Goal: Task Accomplishment & Management: Manage account settings

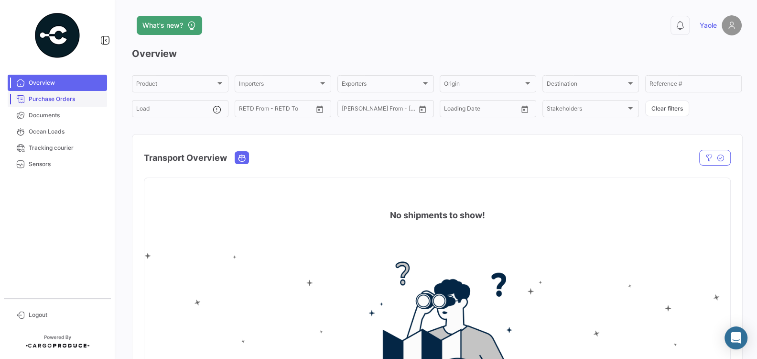
click at [68, 99] on span "Purchase Orders" at bounding box center [66, 99] width 75 height 9
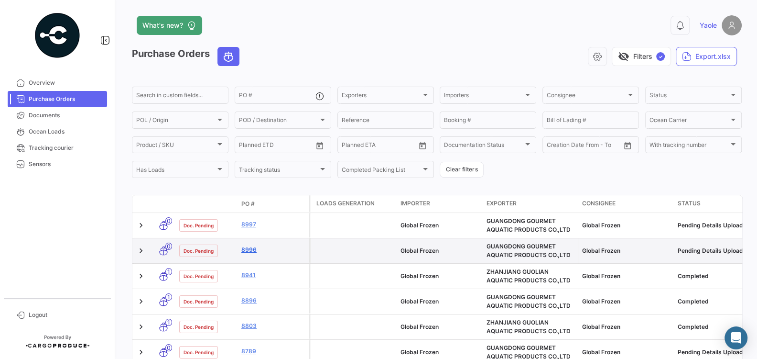
click at [255, 249] on link "8996" at bounding box center [273, 249] width 64 height 9
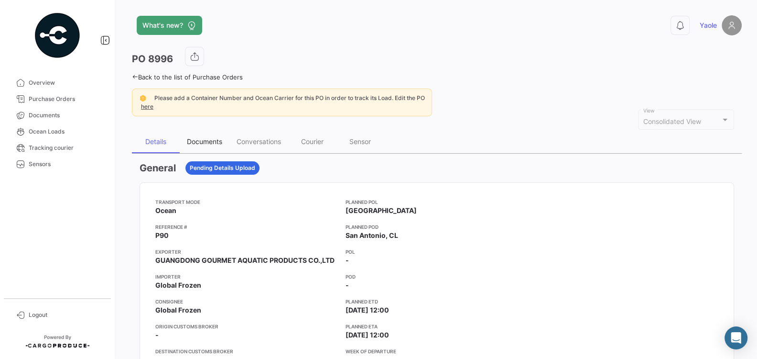
click at [205, 142] on div "Documents" at bounding box center [204, 141] width 35 height 8
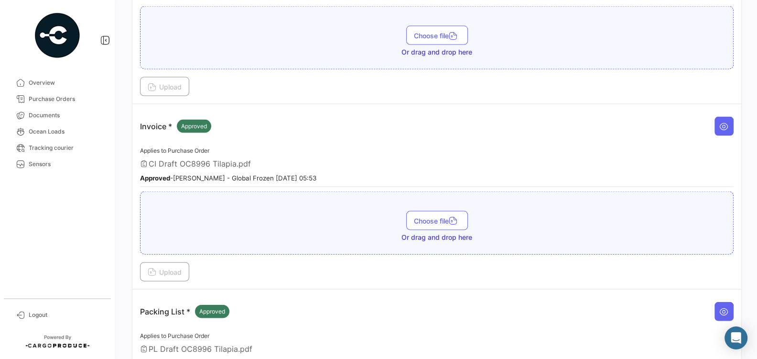
scroll to position [1800, 0]
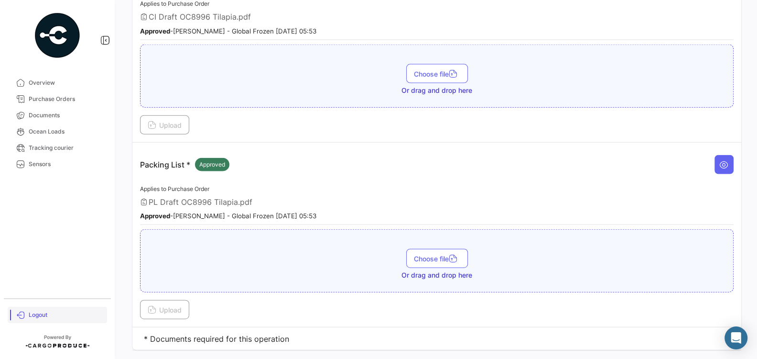
click at [33, 316] on span "Logout" at bounding box center [66, 314] width 75 height 9
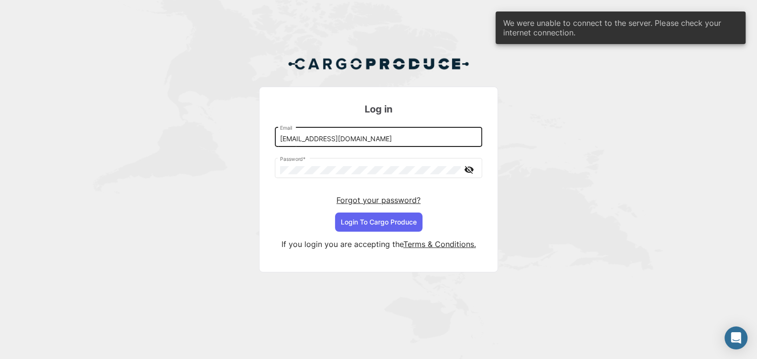
click at [429, 140] on input "[EMAIL_ADDRESS][DOMAIN_NAME]" at bounding box center [378, 139] width 197 height 8
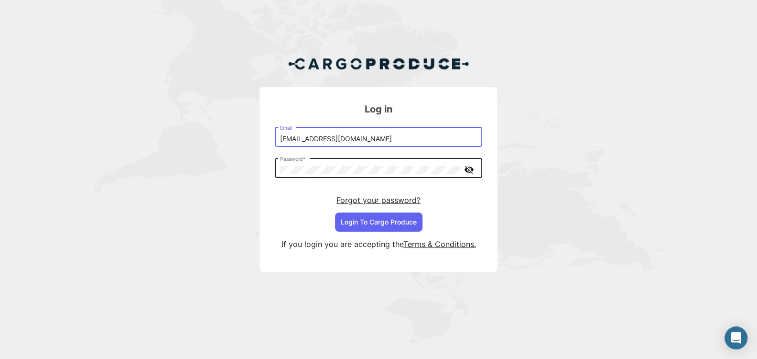
type input "[EMAIL_ADDRESS][DOMAIN_NAME]"
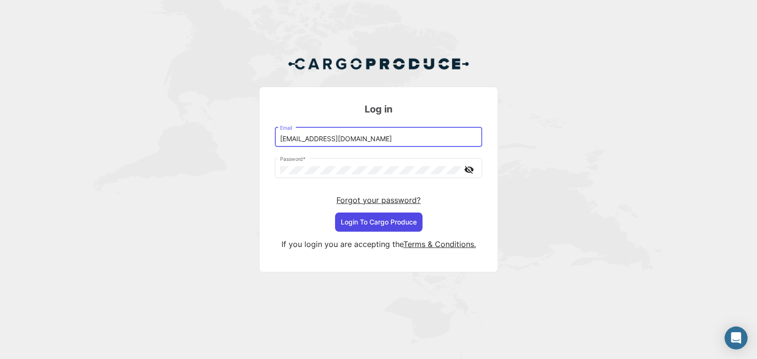
click at [382, 220] on button "Login To Cargo Produce" at bounding box center [378, 221] width 87 height 19
